Goal: Find specific page/section: Find specific page/section

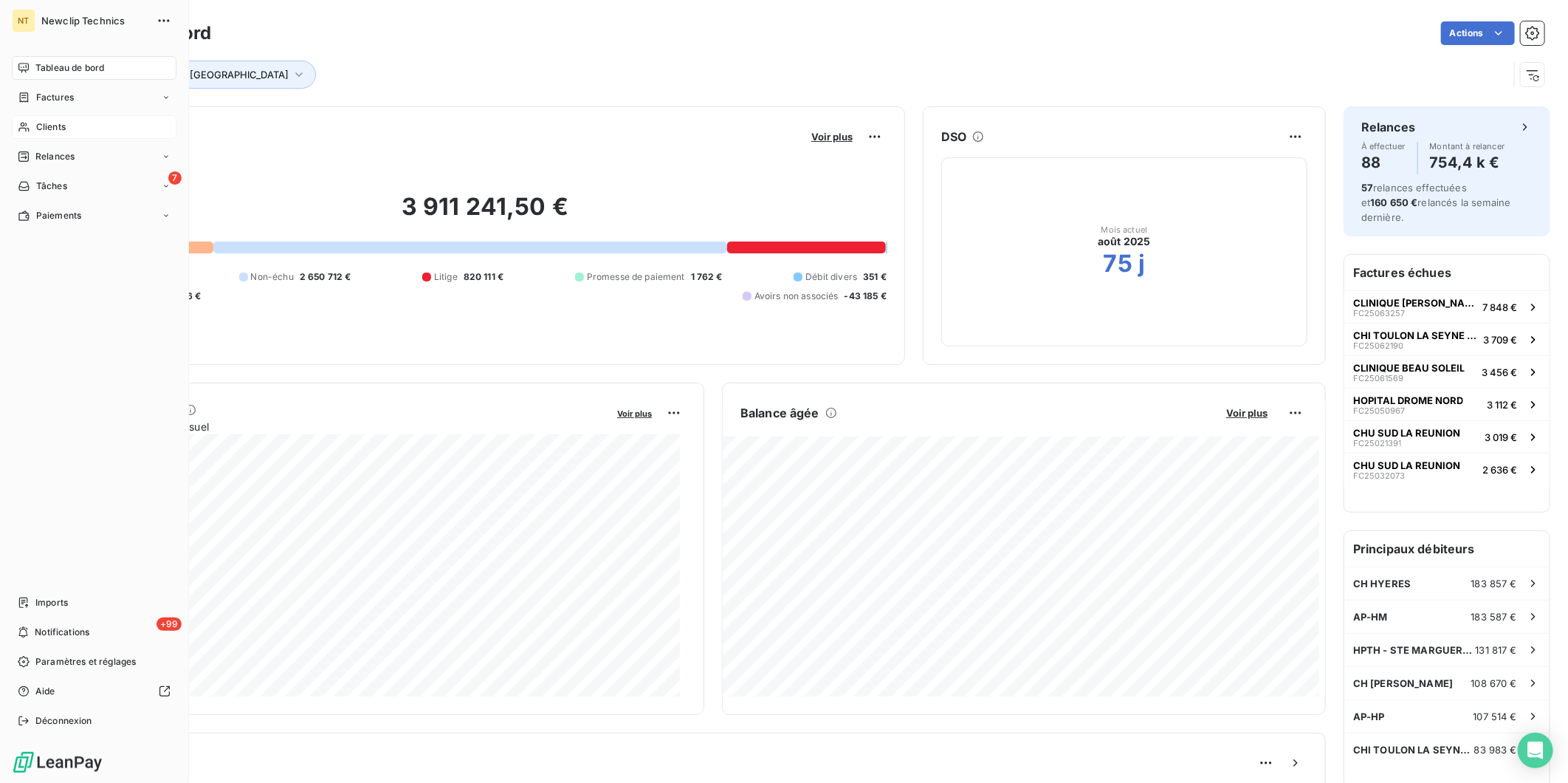
click at [52, 134] on div "Clients" at bounding box center [94, 127] width 165 height 24
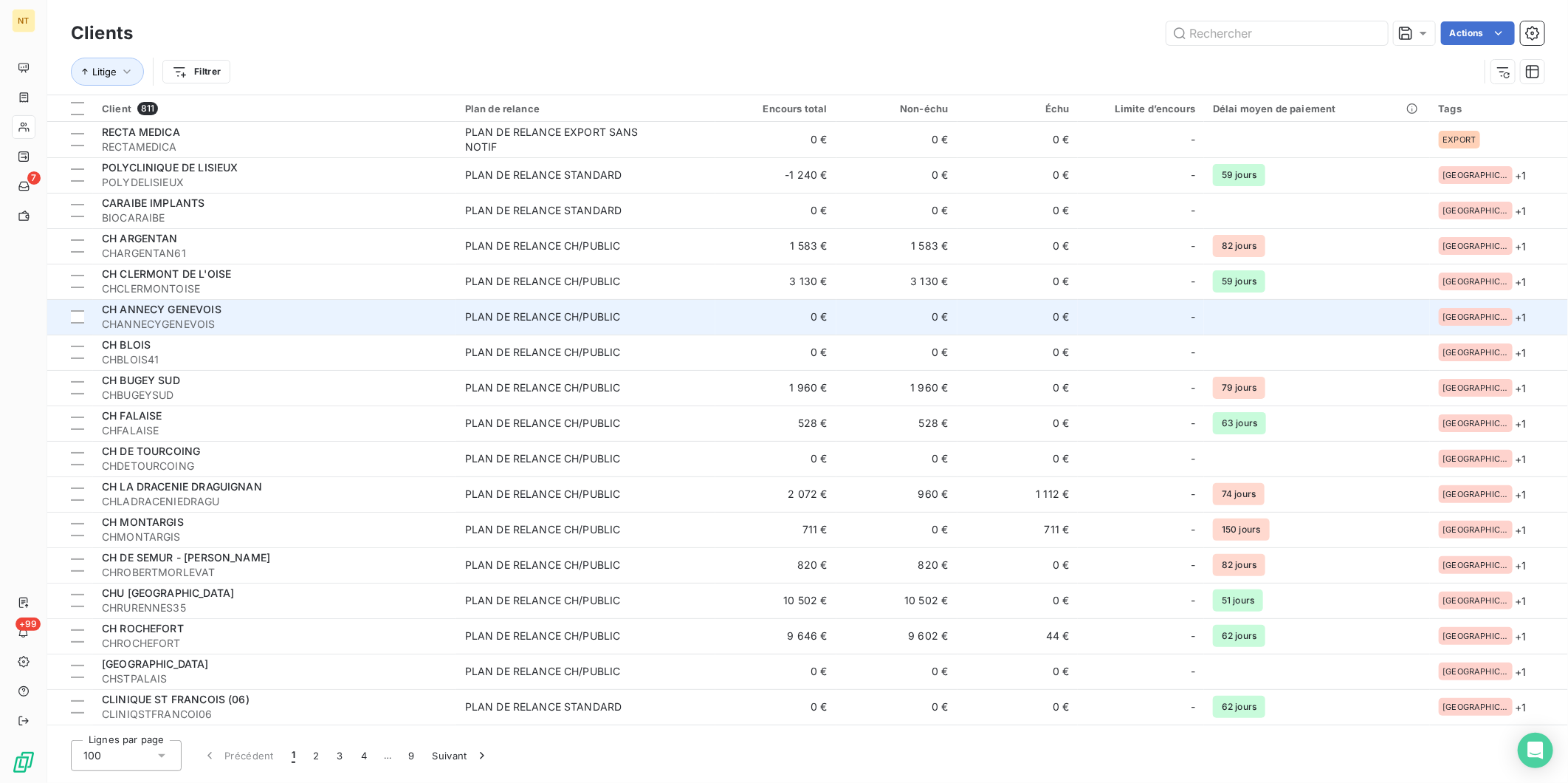
click at [621, 323] on div "PLAN DE RELANCE CH/PUBLIC" at bounding box center [542, 317] width 156 height 15
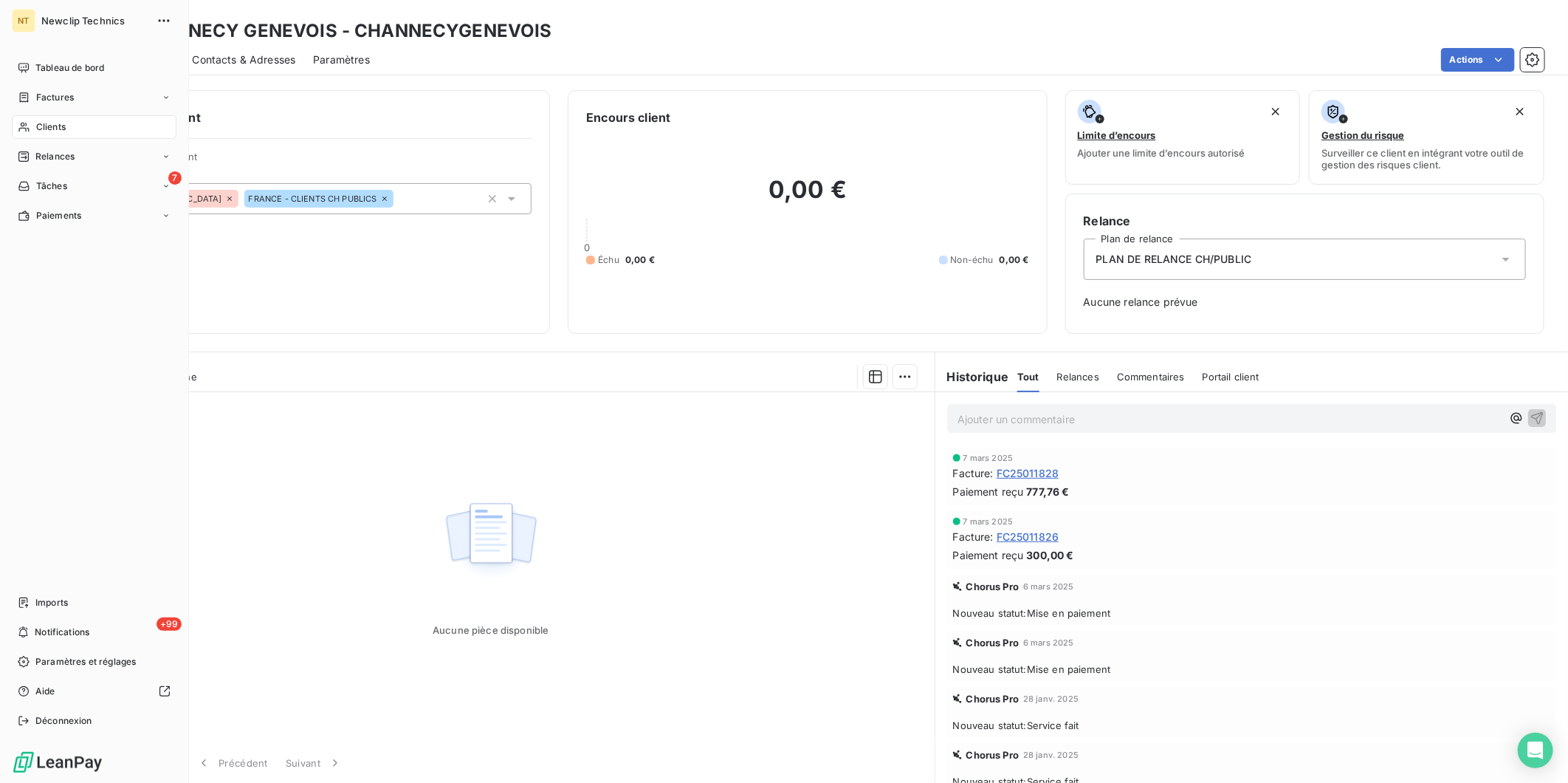
click at [56, 129] on span "Clients" at bounding box center [51, 127] width 29 height 13
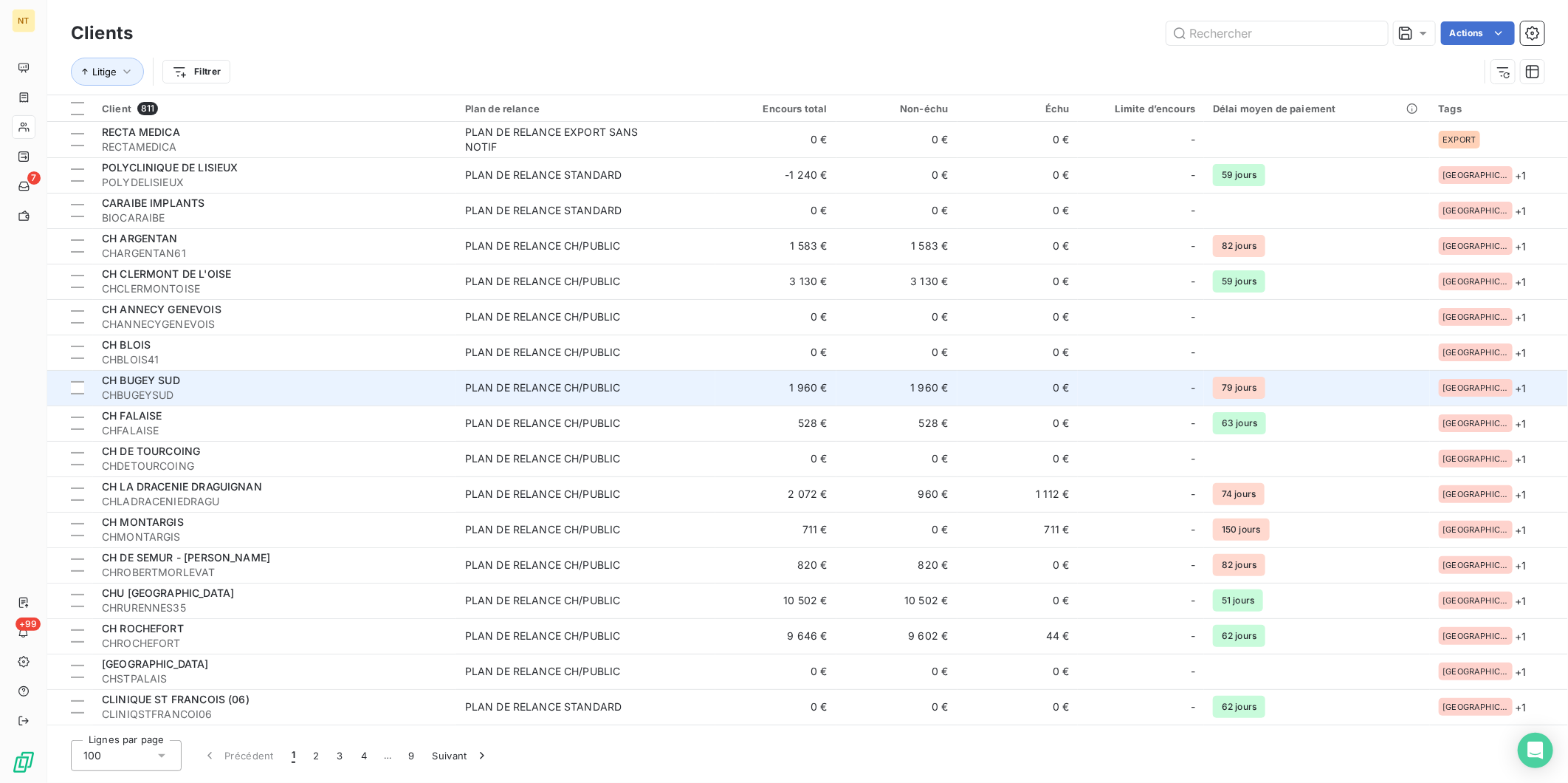
click at [1116, 397] on div "-" at bounding box center [1141, 388] width 109 height 24
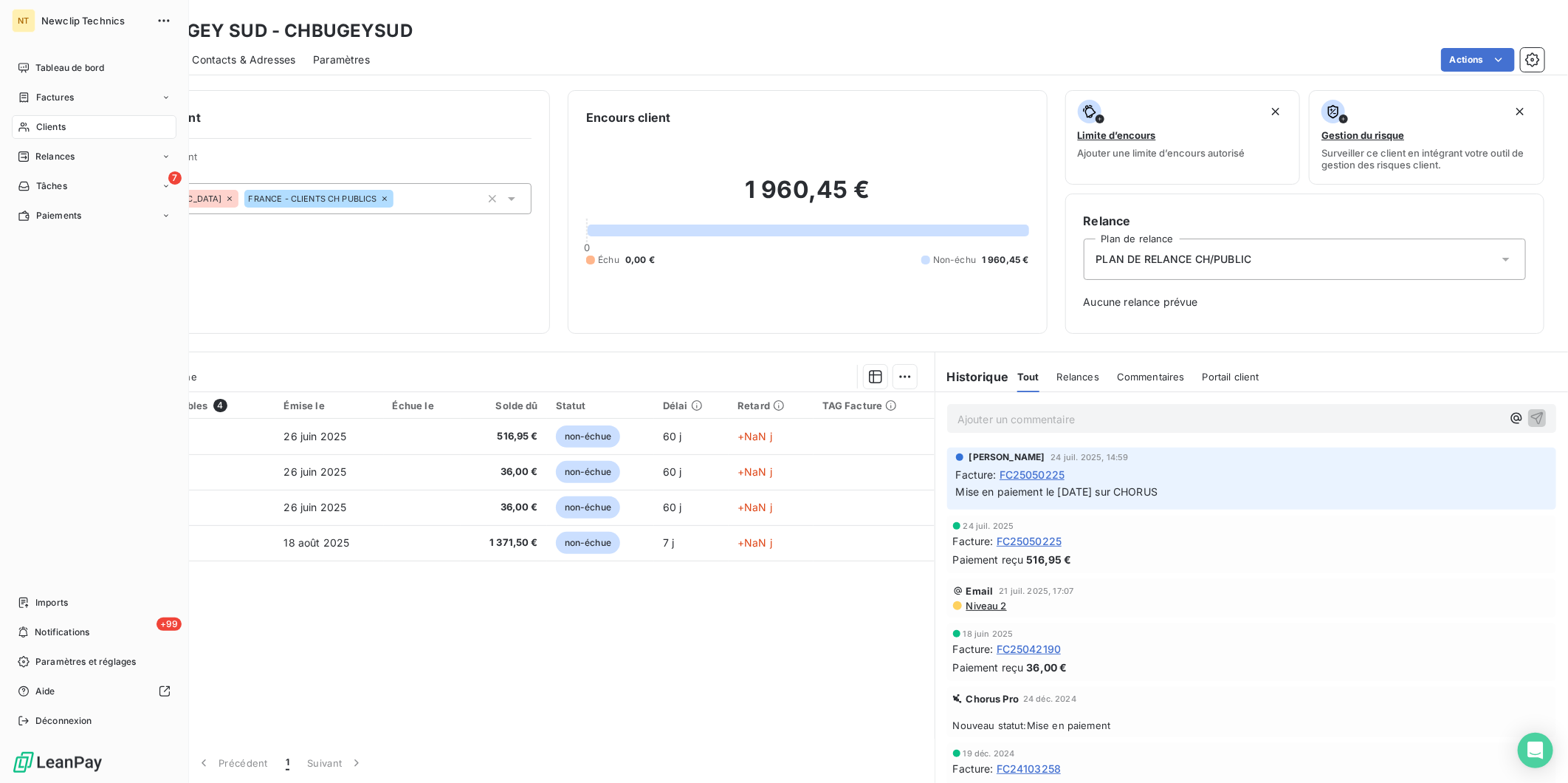
click at [10, 51] on div "NT Newclip Technics Tableau de bord Factures Clients Relances 7 Tâches Paiement…" at bounding box center [94, 392] width 189 height 783
click at [32, 63] on div "Tableau de bord" at bounding box center [94, 68] width 165 height 24
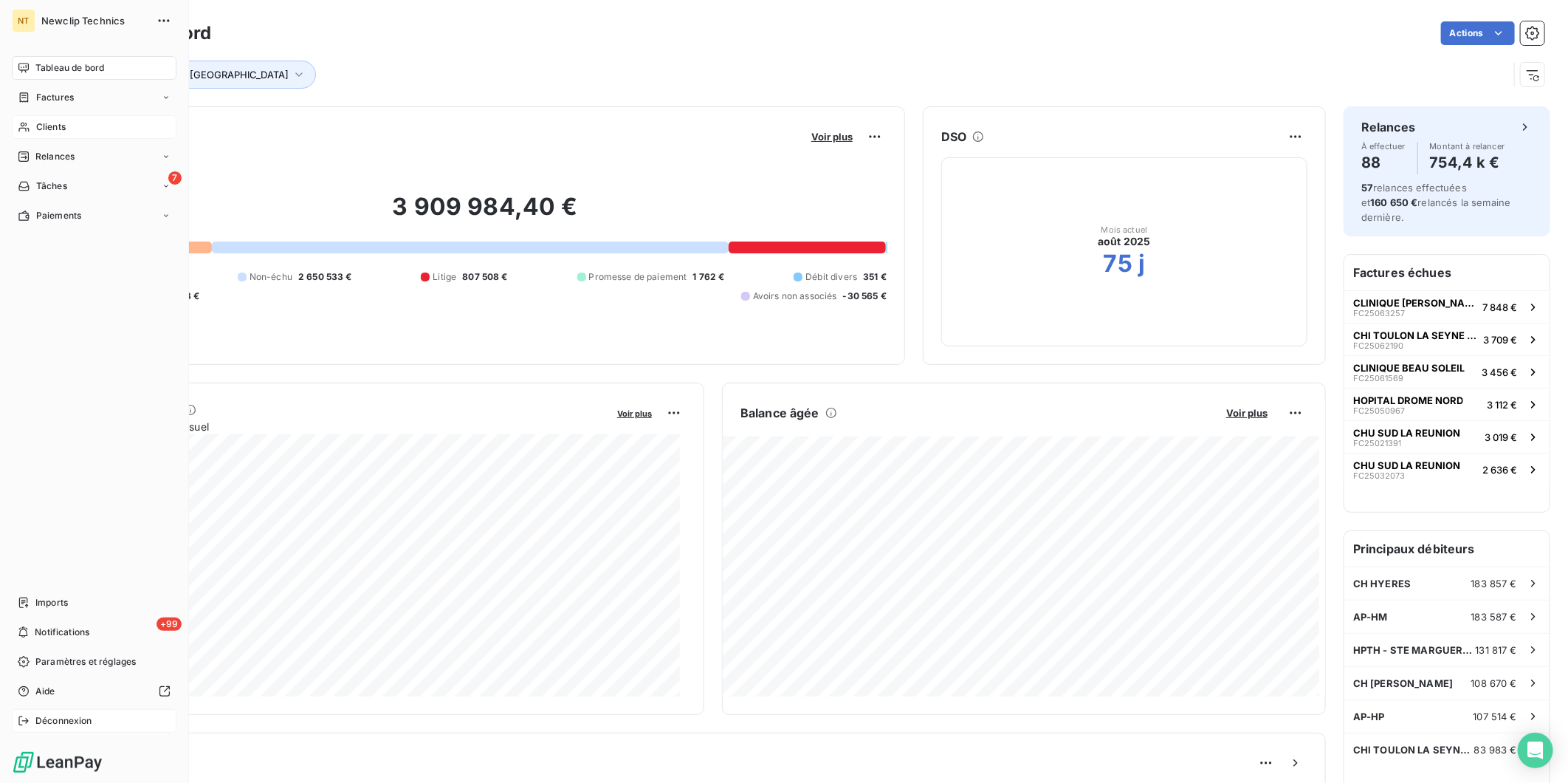
click at [37, 717] on span "Déconnexion" at bounding box center [64, 720] width 57 height 13
